Goal: Browse casually

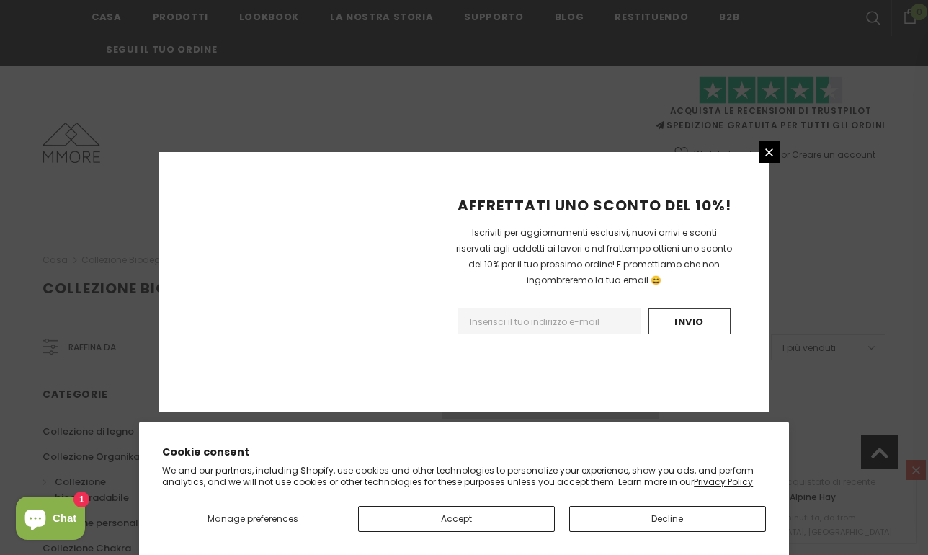
scroll to position [951, 0]
